Goal: Task Accomplishment & Management: Complete application form

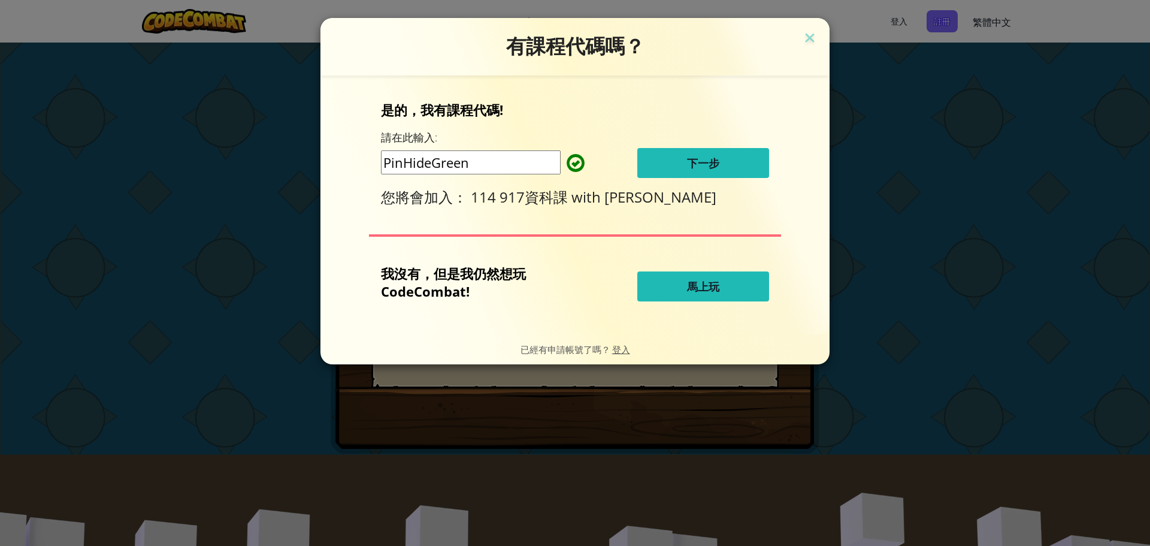
click at [723, 152] on button "下一步" at bounding box center [703, 163] width 132 height 30
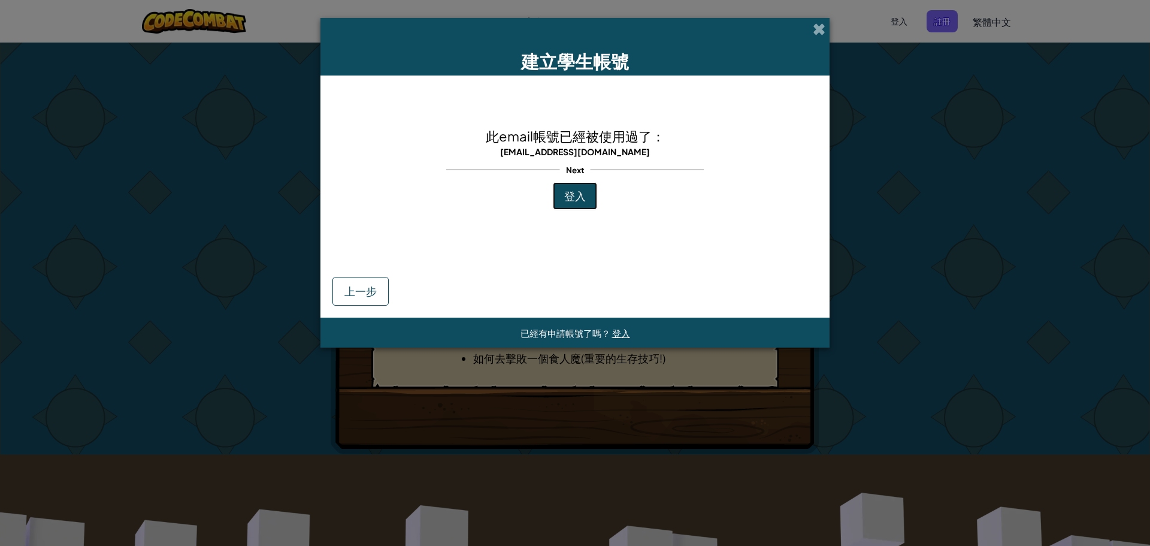
click at [579, 202] on span "登入" at bounding box center [575, 196] width 22 height 14
